Goal: Task Accomplishment & Management: Manage account settings

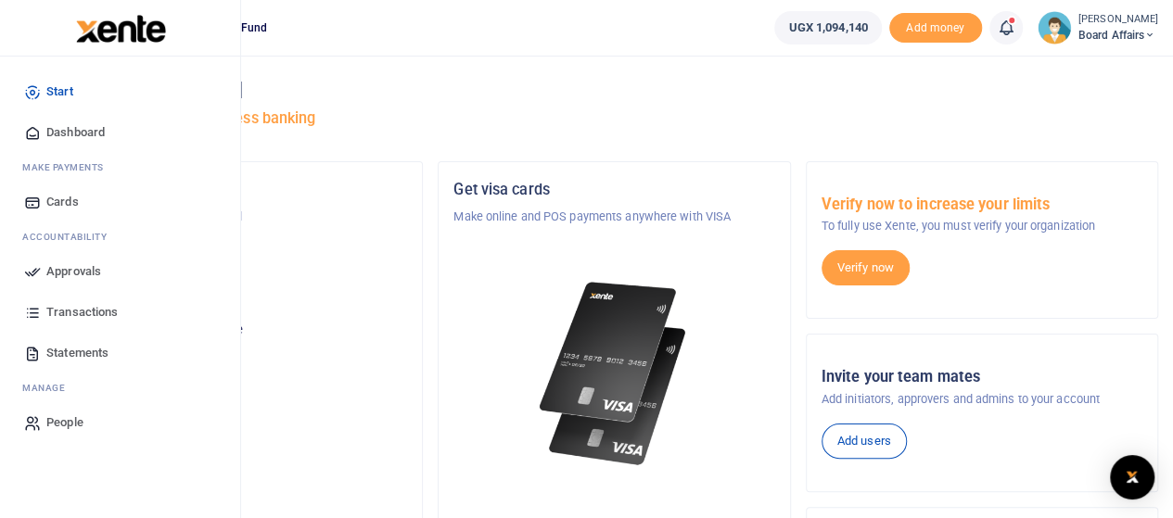
click at [78, 121] on link "Dashboard" at bounding box center [120, 132] width 210 height 41
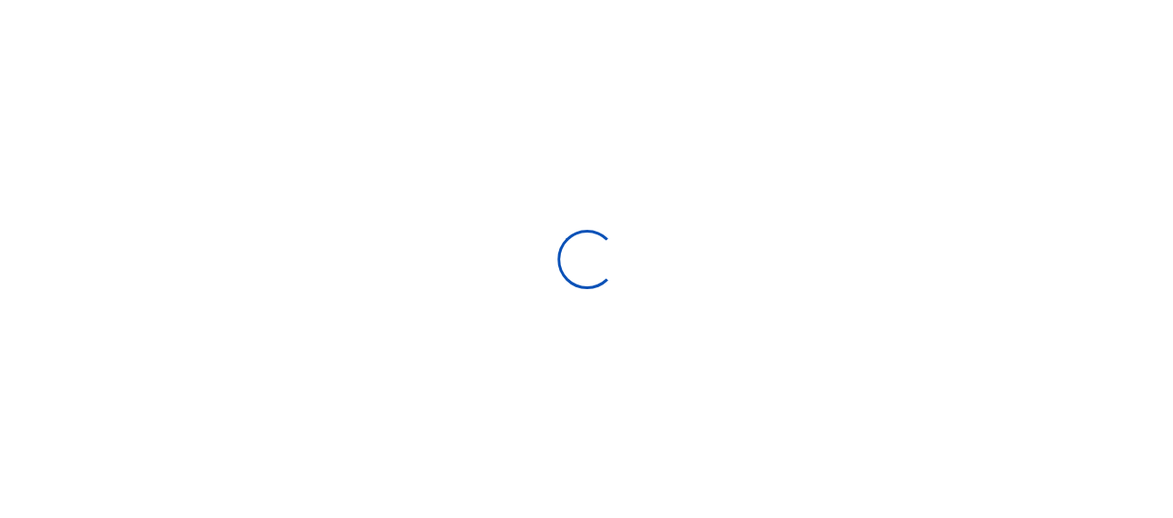
scroll to position [290, 215]
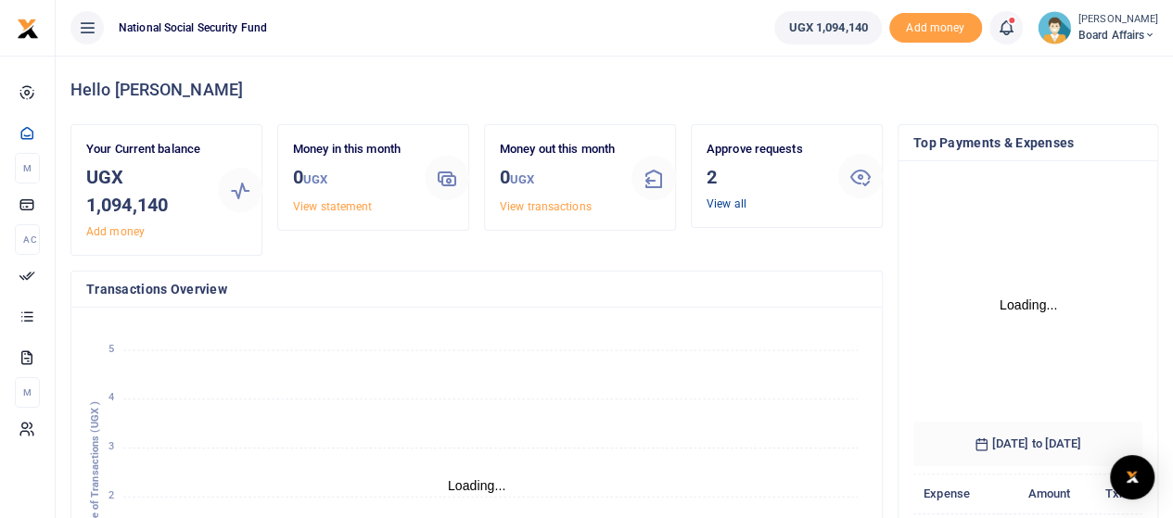
click at [731, 203] on link "View all" at bounding box center [727, 203] width 40 height 13
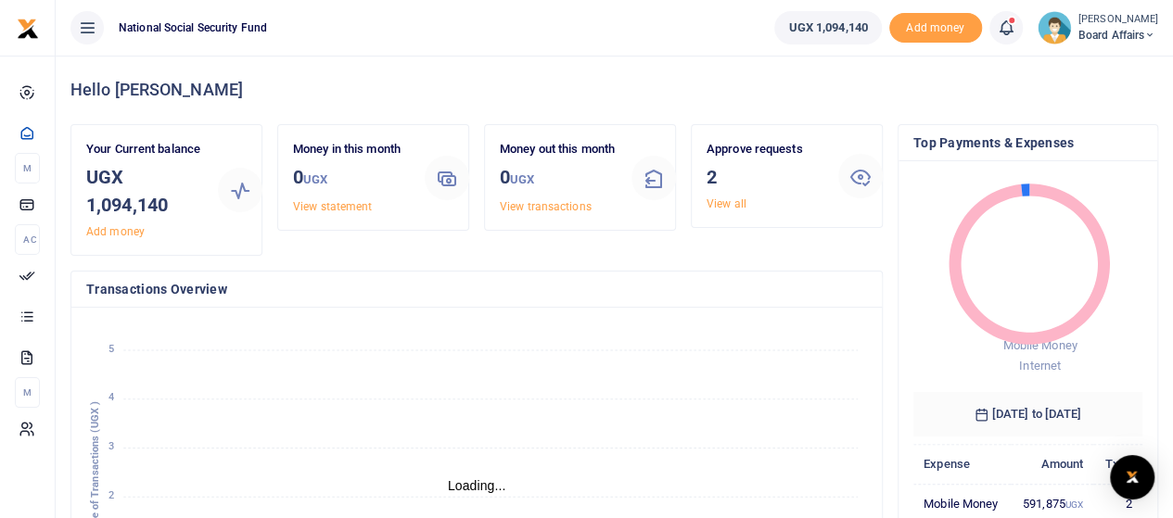
scroll to position [15, 15]
click at [717, 203] on link "View all" at bounding box center [727, 203] width 40 height 13
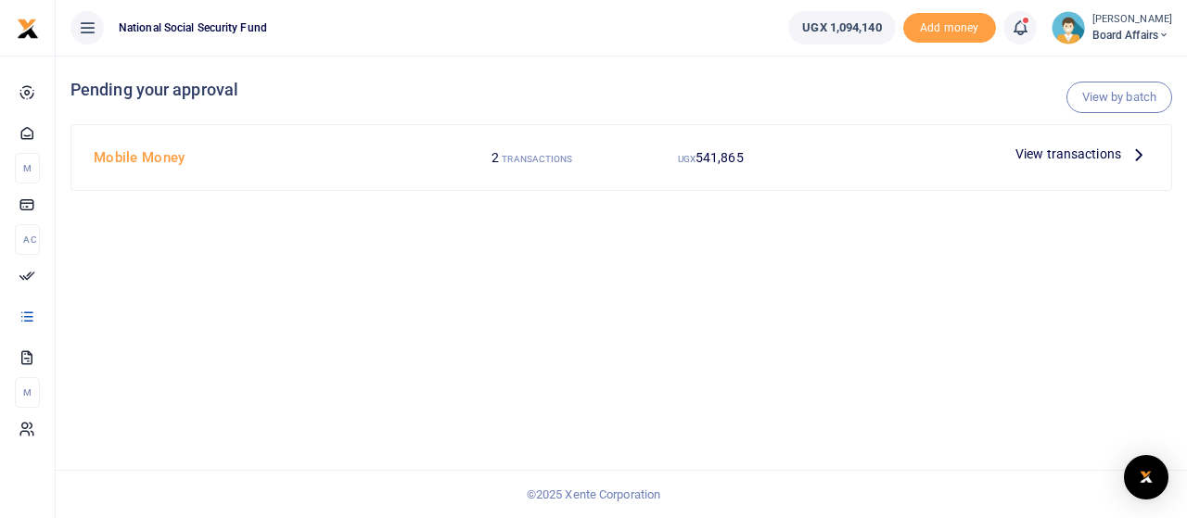
click at [1050, 162] on span "View transactions" at bounding box center [1068, 154] width 106 height 20
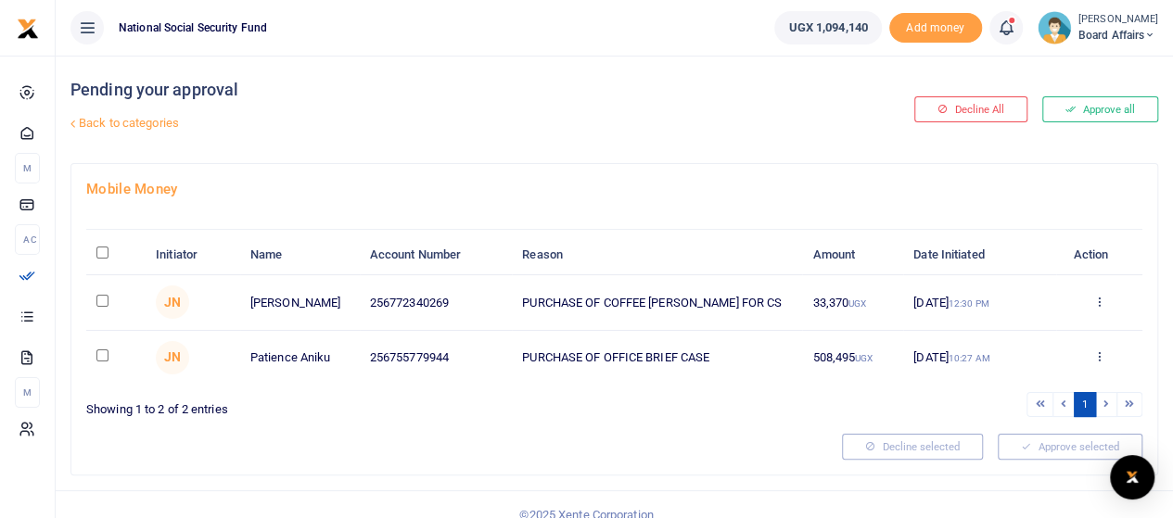
click at [106, 252] on input "\a \a : activate to sort column descending" at bounding box center [102, 253] width 12 height 12
checkbox input "true"
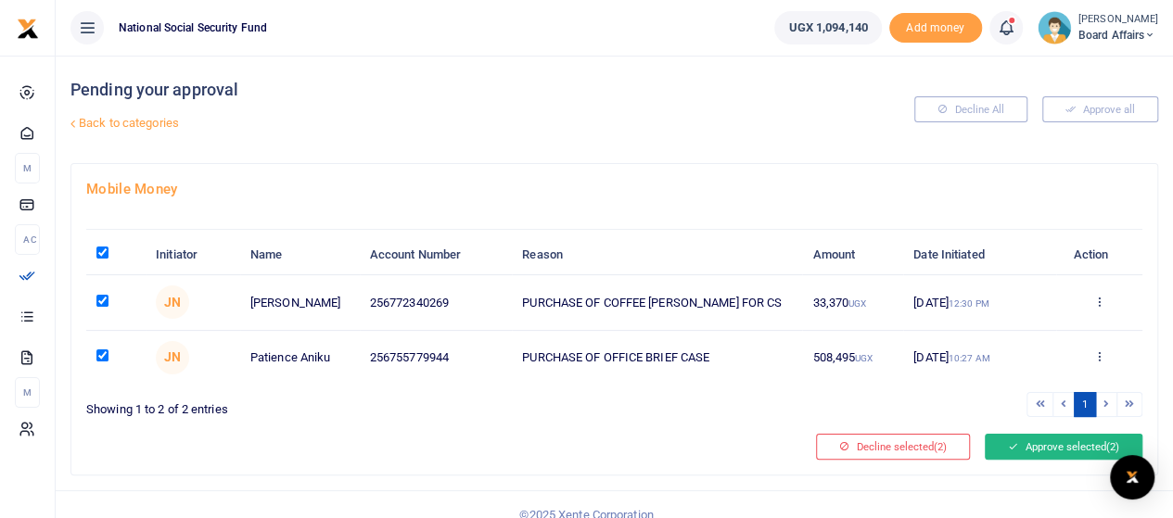
click at [1083, 447] on button "Approve selected (2)" at bounding box center [1064, 447] width 158 height 26
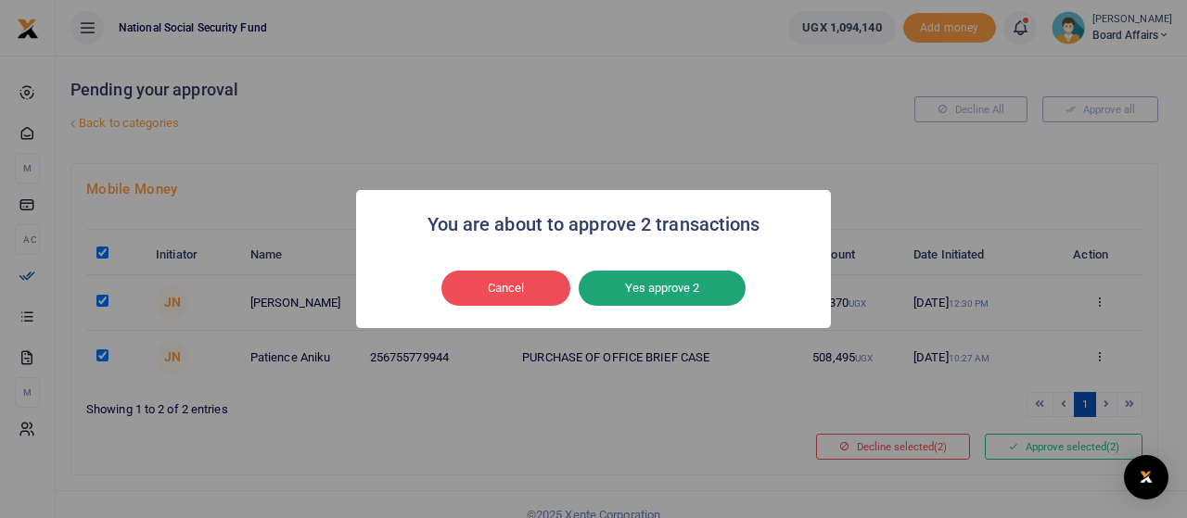
click at [643, 283] on button "Yes approve 2" at bounding box center [662, 288] width 167 height 35
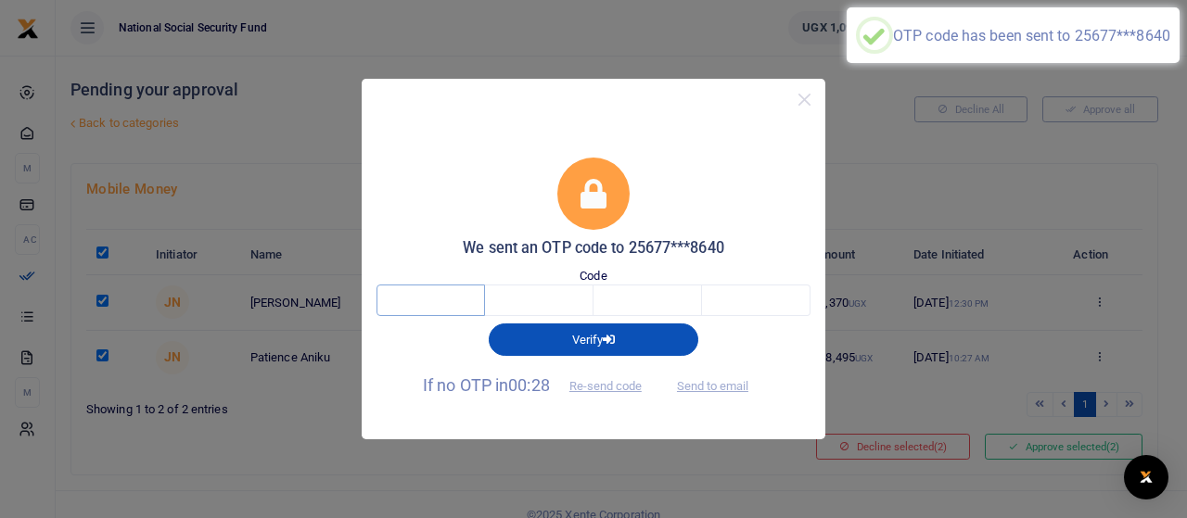
click at [438, 303] on input "text" at bounding box center [430, 301] width 108 height 32
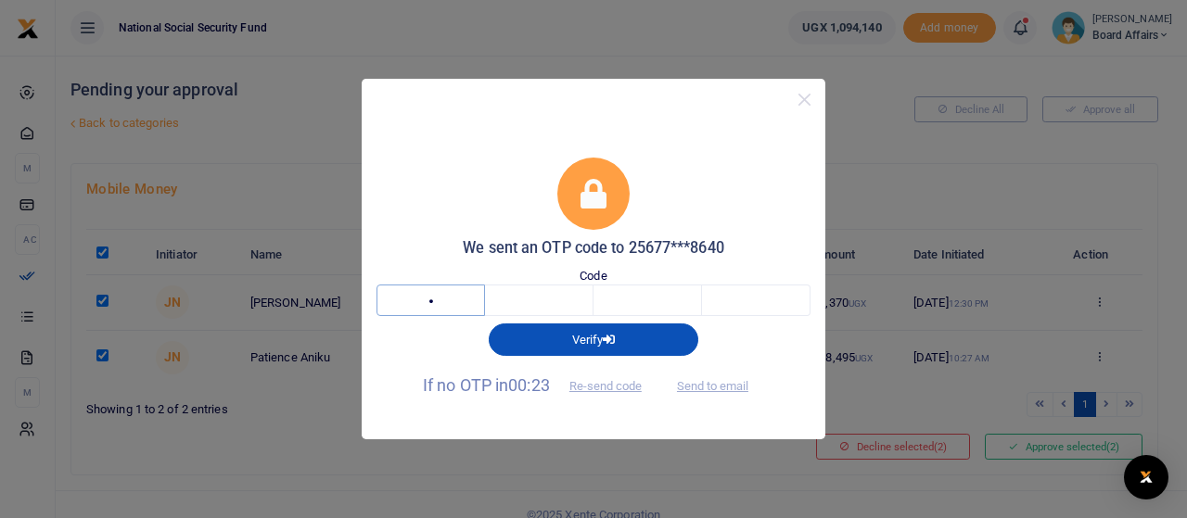
type input "3"
type input "7"
type input "3"
type input "8"
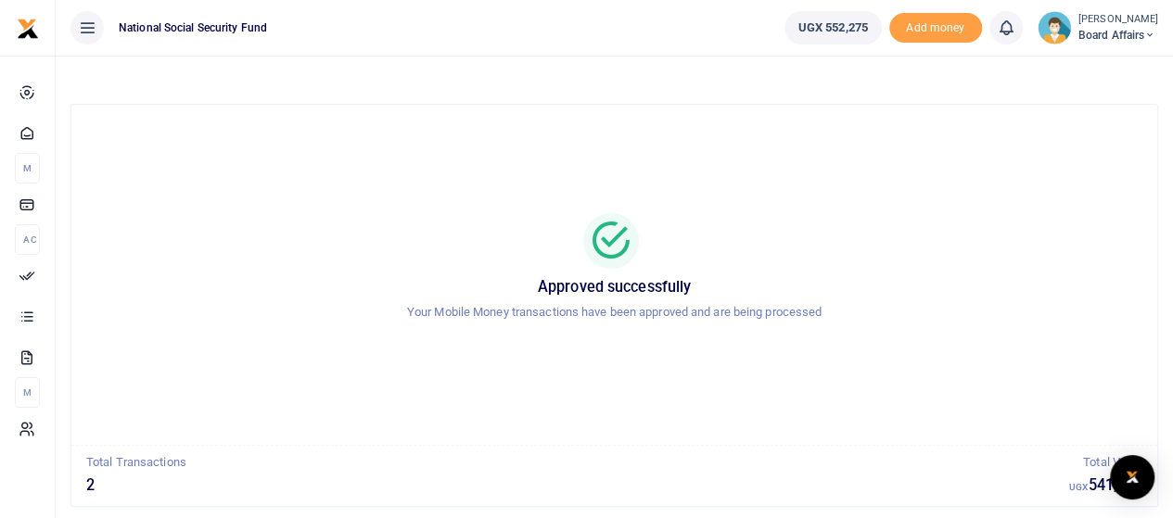
click at [1139, 31] on span "Board Affairs" at bounding box center [1118, 35] width 80 height 17
click at [1087, 125] on link "Logout" at bounding box center [1085, 135] width 147 height 26
